Goal: Task Accomplishment & Management: Manage account settings

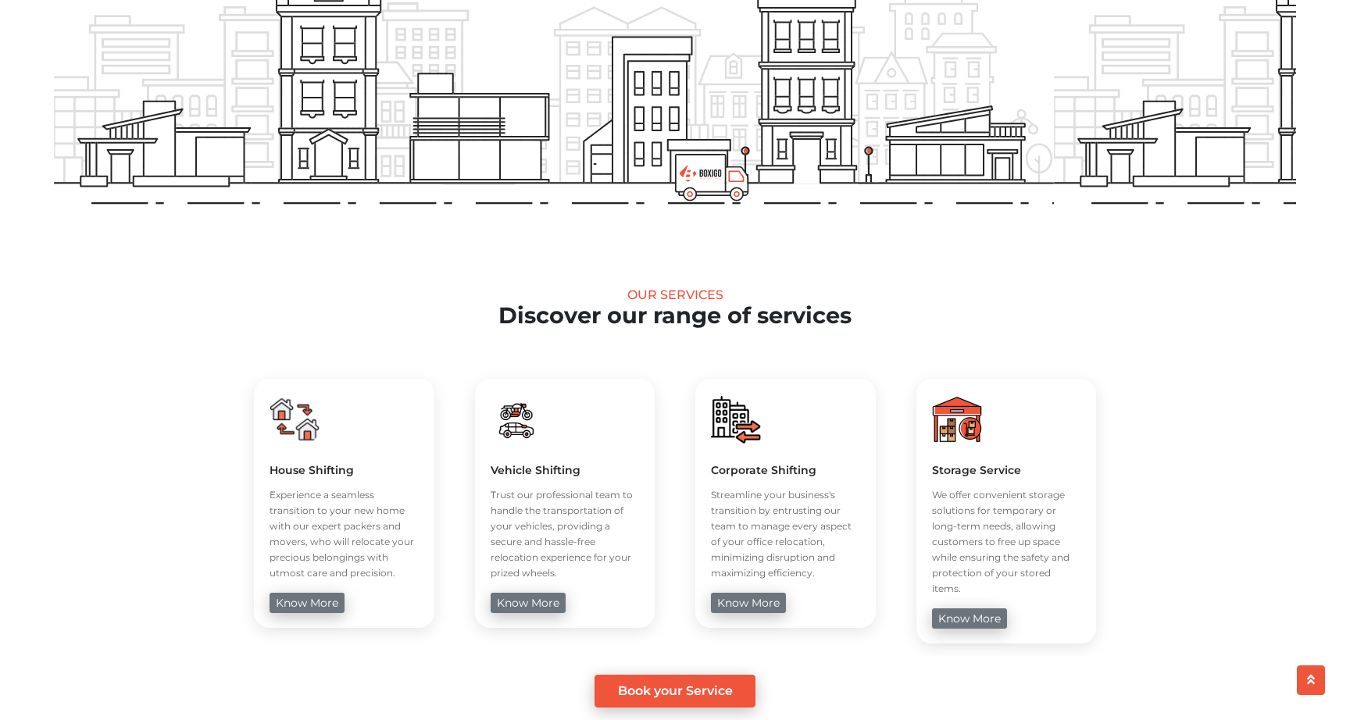
scroll to position [972, 0]
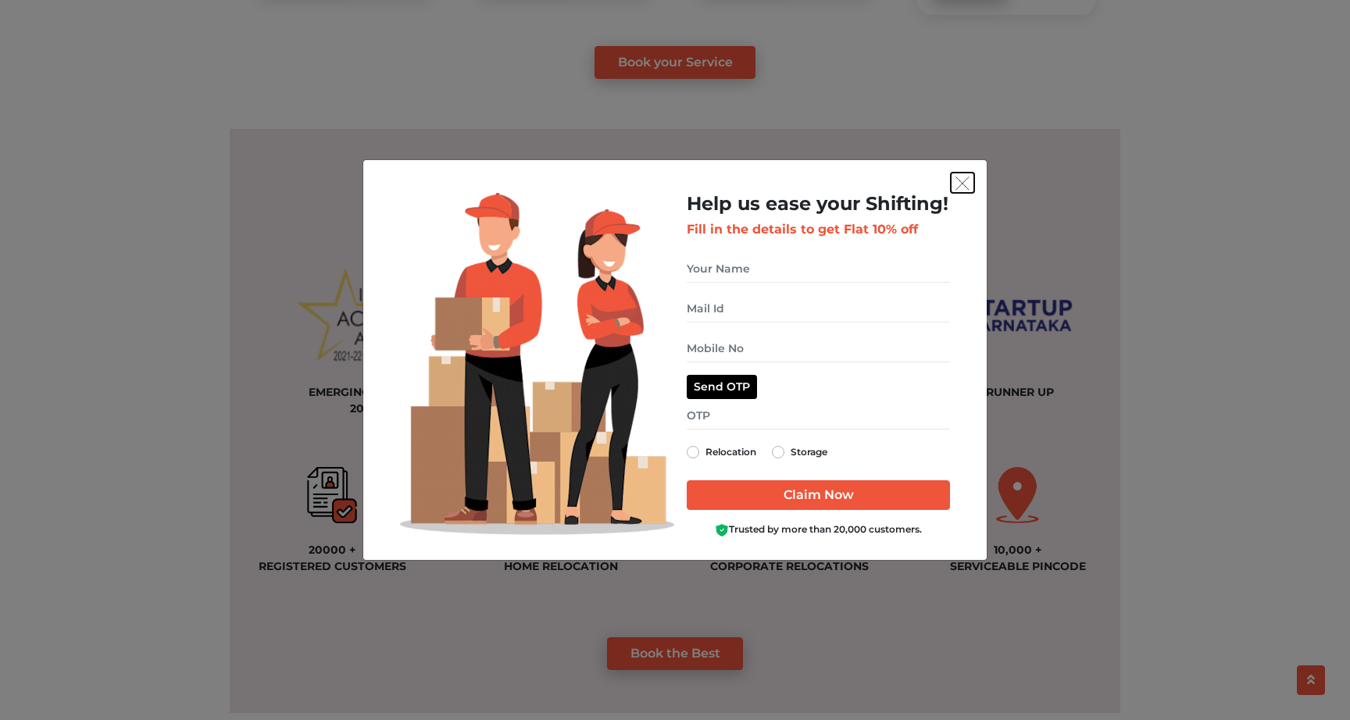
click at [964, 180] on img "get free quote dialog" at bounding box center [962, 184] width 14 height 14
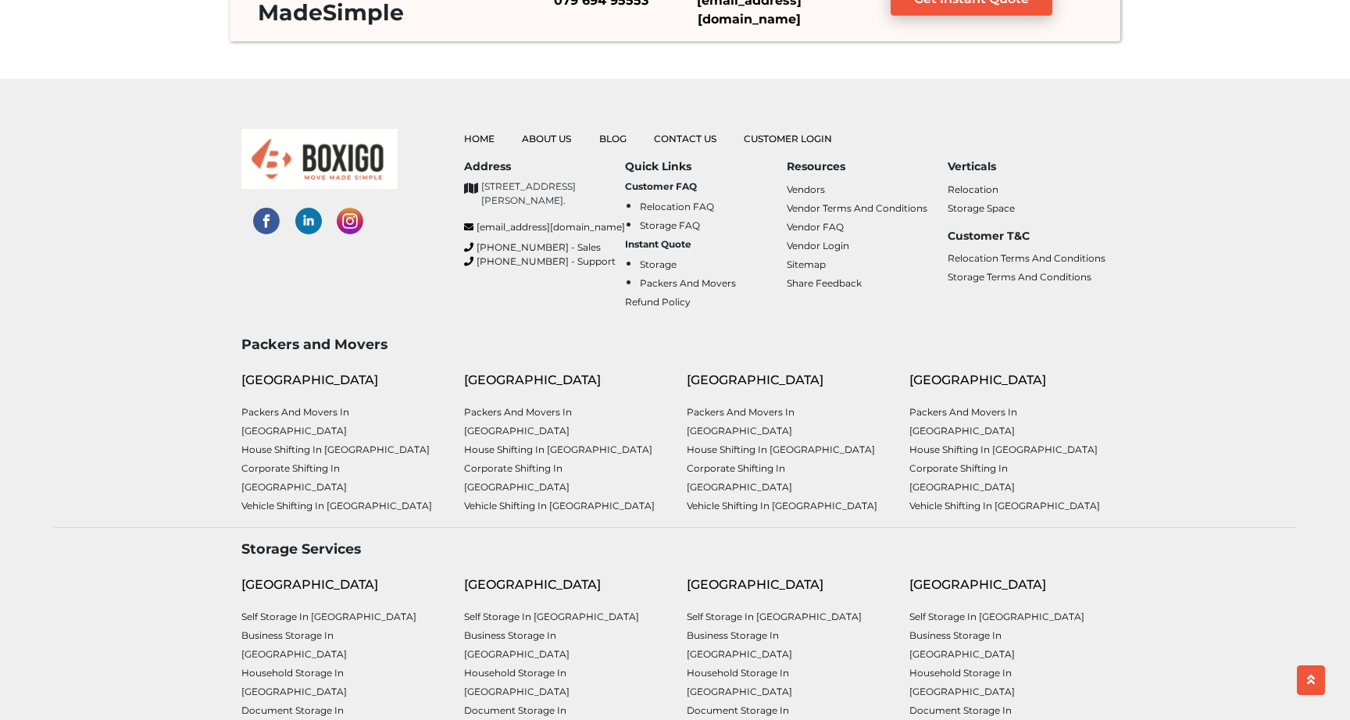
scroll to position [4072, 0]
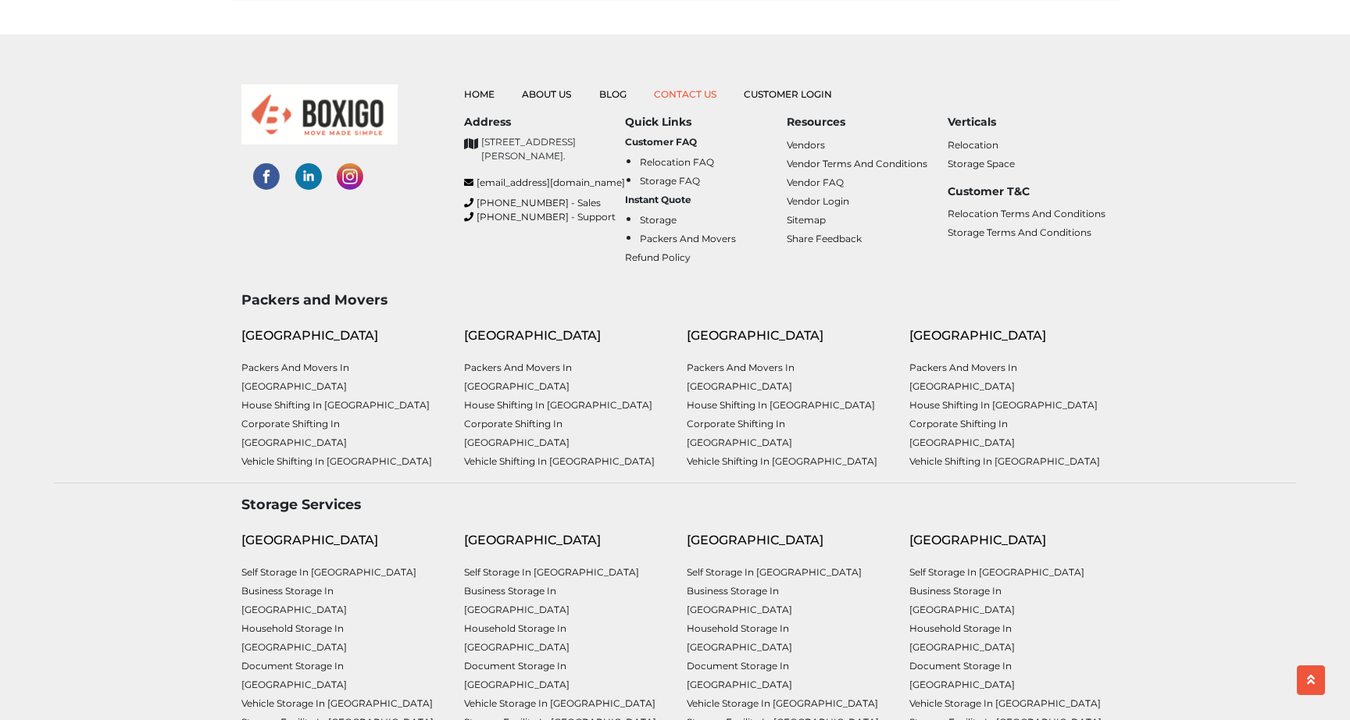
click at [686, 91] on link "Contact Us" at bounding box center [685, 94] width 62 height 12
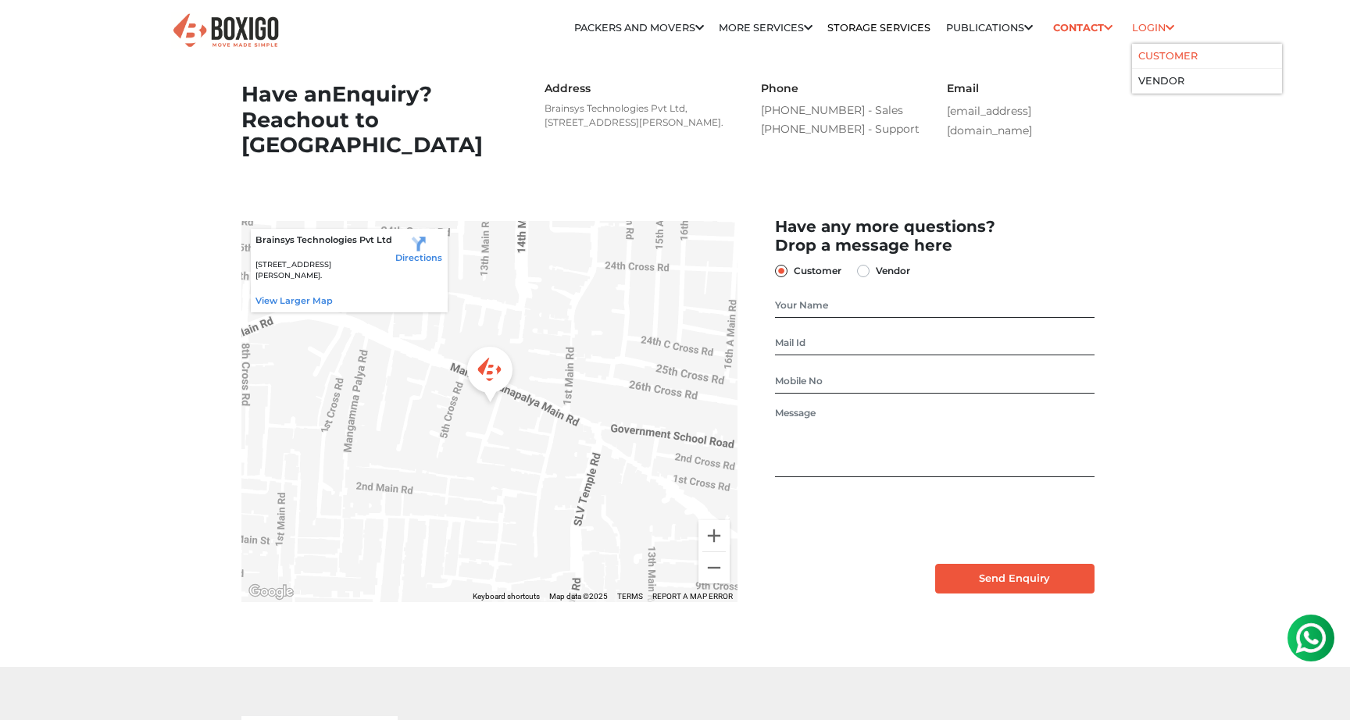
click at [1159, 56] on link "Customer" at bounding box center [1167, 56] width 59 height 12
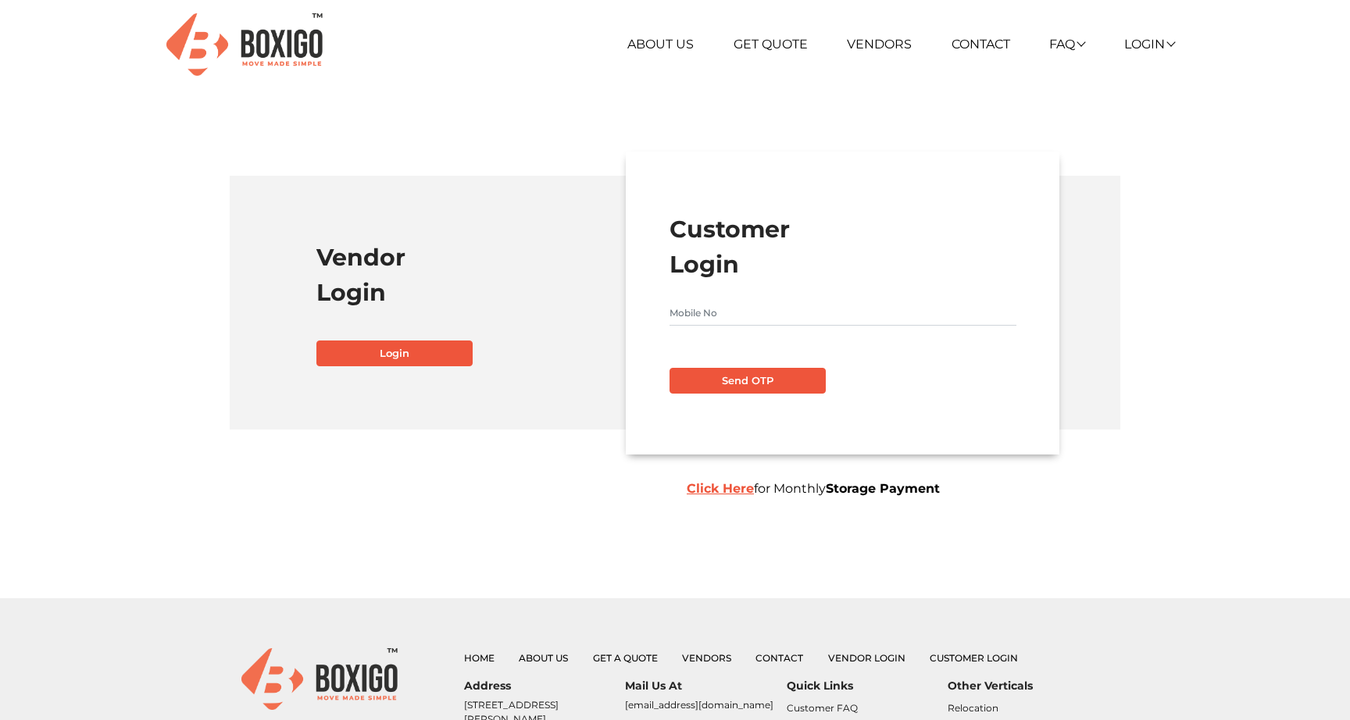
click at [759, 298] on form "Customer Login Send OTP Click Here for Monthly Storage Payment" at bounding box center [842, 303] width 347 height 182
click at [753, 322] on input "text" at bounding box center [842, 313] width 347 height 25
type input "9986210942"
click at [712, 380] on button "Send OTP" at bounding box center [747, 381] width 156 height 27
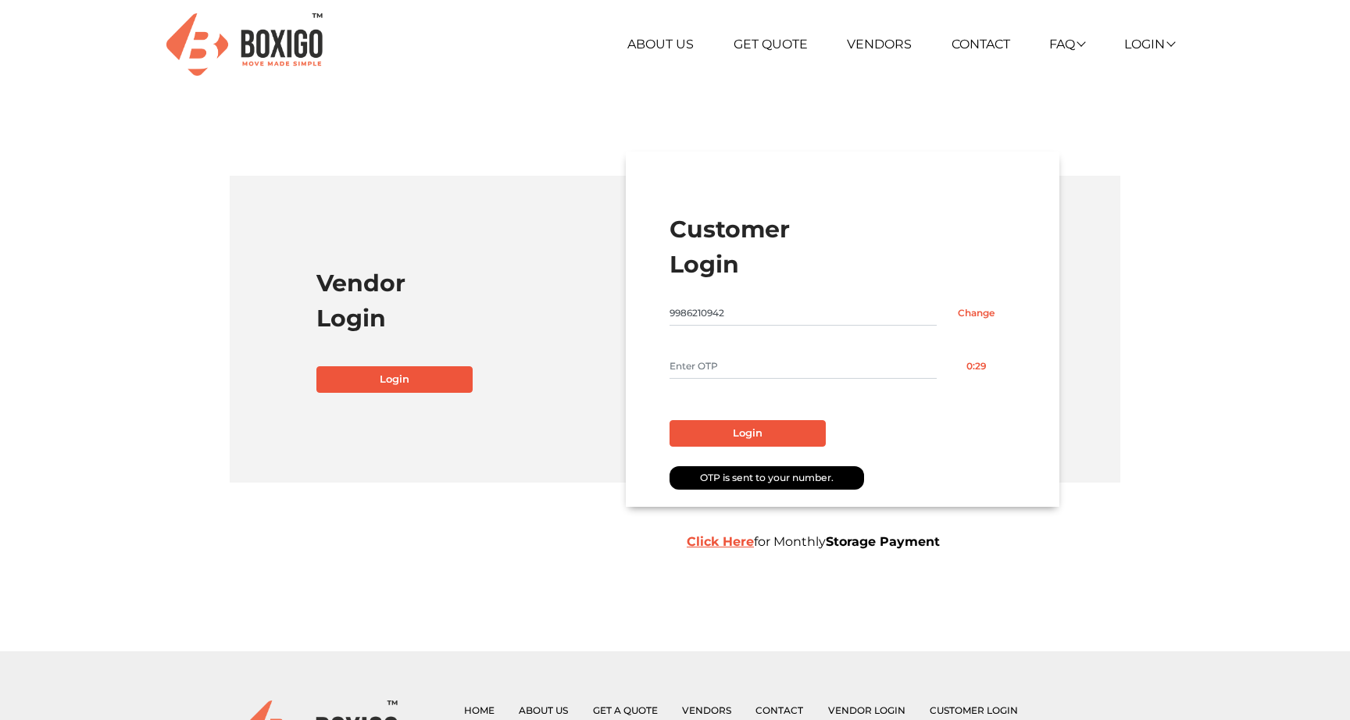
click at [714, 359] on input "text" at bounding box center [802, 366] width 267 height 25
type input "3141"
click at [742, 430] on button "Login" at bounding box center [747, 433] width 156 height 27
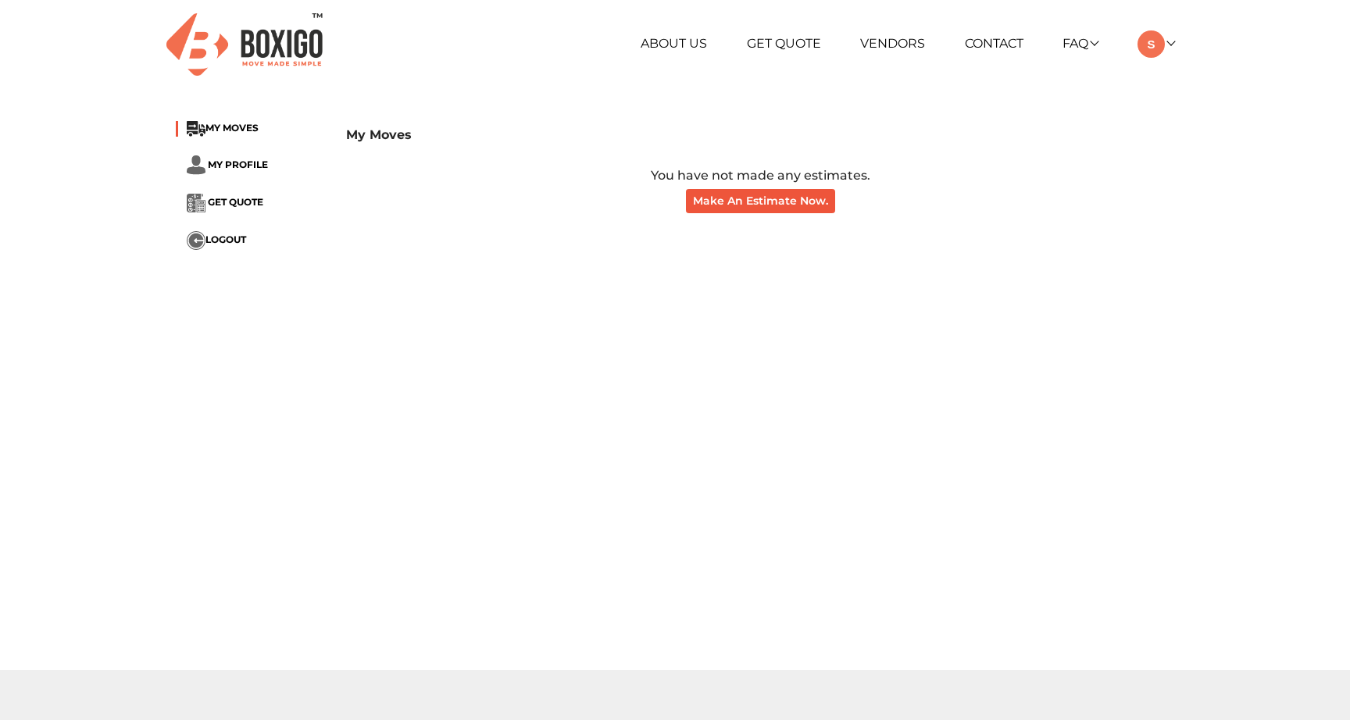
click at [247, 122] on li "MY MOVES" at bounding box center [249, 129] width 147 height 16
click at [247, 162] on span "MY PROFILE" at bounding box center [238, 165] width 60 height 12
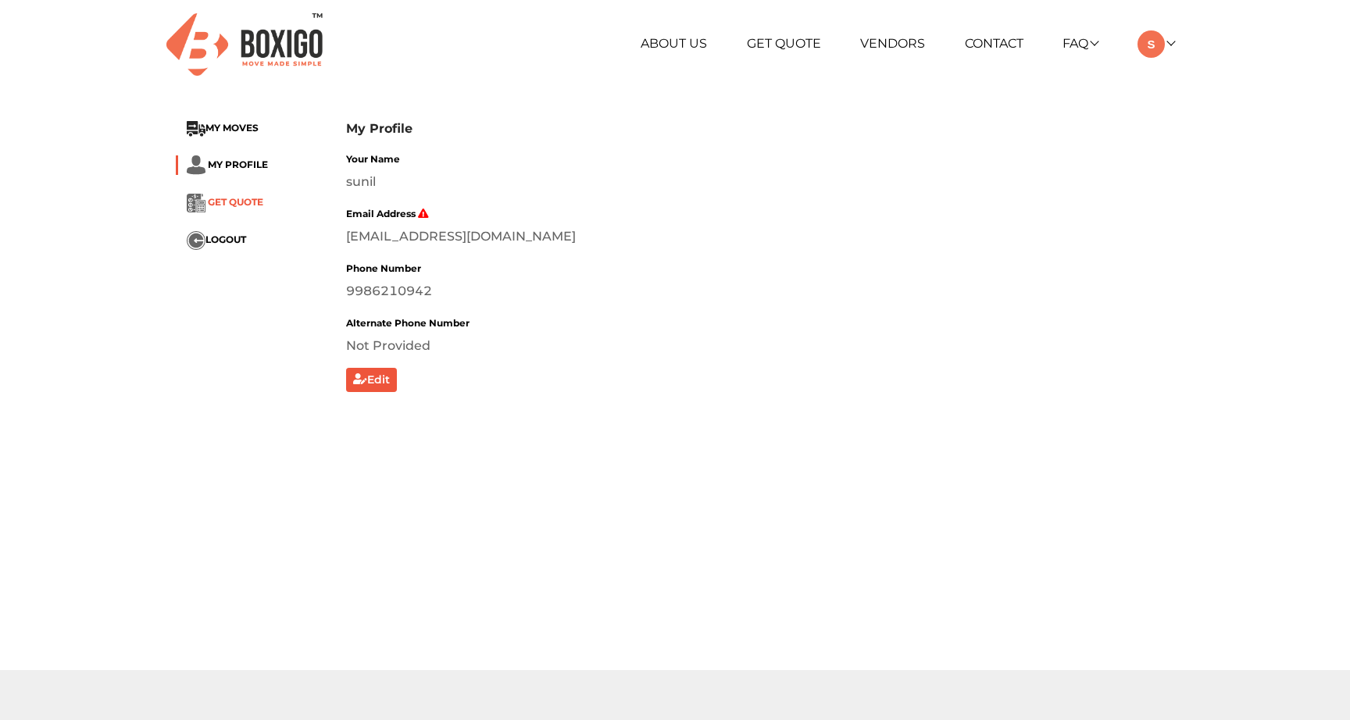
click at [241, 205] on span "GET QUOTE" at bounding box center [235, 203] width 55 height 12
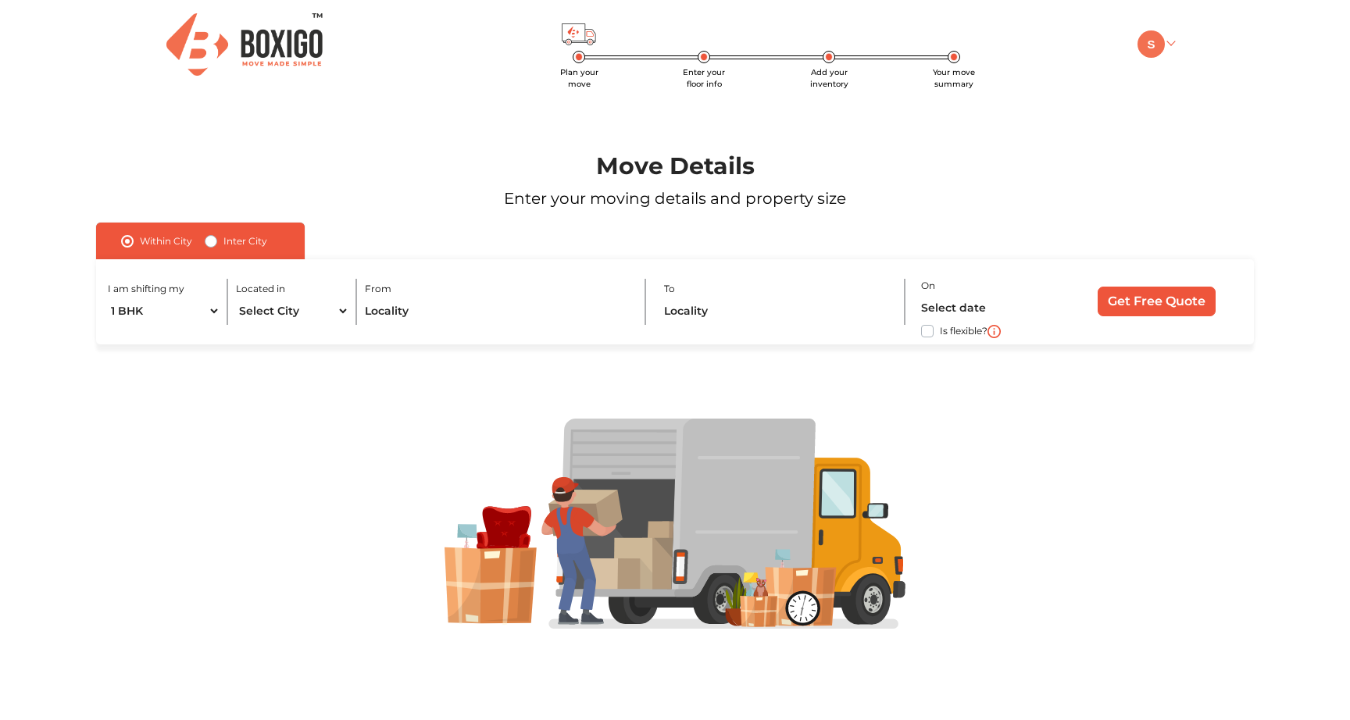
click at [1158, 37] on img at bounding box center [1150, 43] width 27 height 27
click at [1175, 70] on link "My Moves" at bounding box center [1199, 66] width 125 height 29
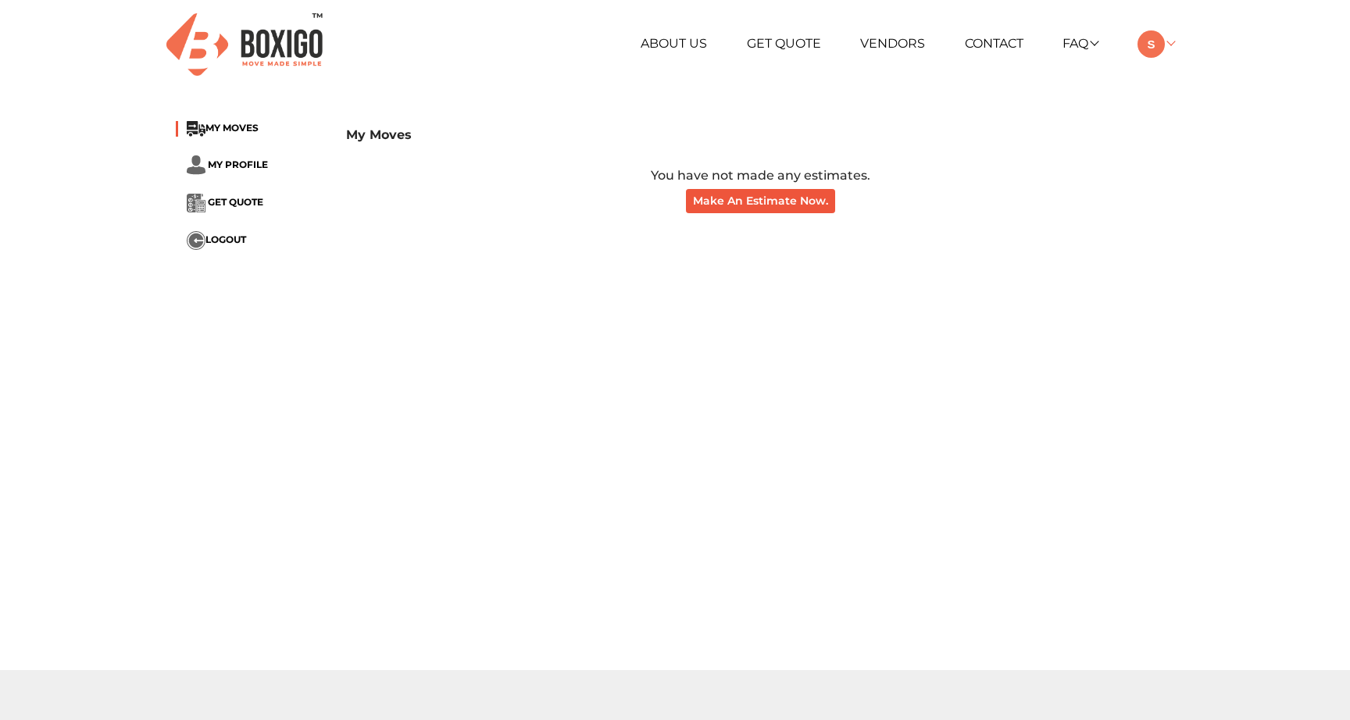
click at [1161, 41] on img at bounding box center [1150, 43] width 27 height 27
click at [1211, 119] on link "Make Estimate" at bounding box center [1199, 125] width 125 height 29
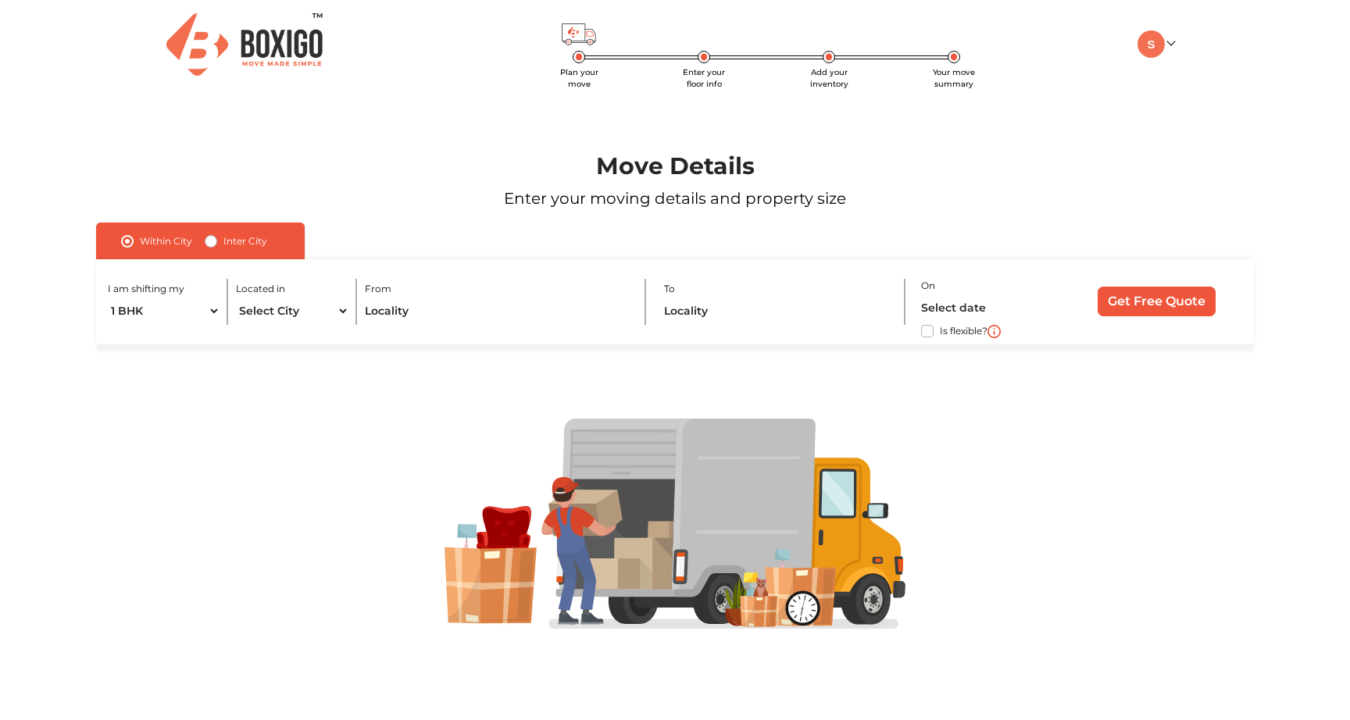
click at [1174, 46] on div "My Moves My Profile Make Estimate LOGOUT" at bounding box center [1100, 43] width 170 height 27
click at [1163, 38] on img at bounding box center [1150, 43] width 27 height 27
